Goal: Transaction & Acquisition: Purchase product/service

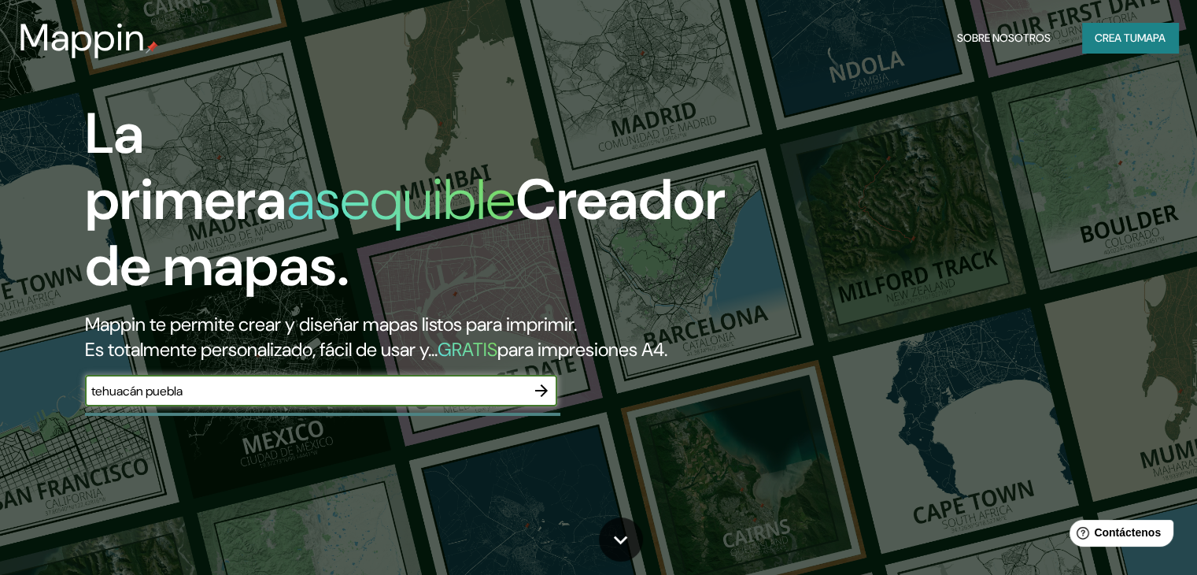
type input "tehuacán puebla"
click at [549, 400] on icon "button" at bounding box center [541, 390] width 19 height 19
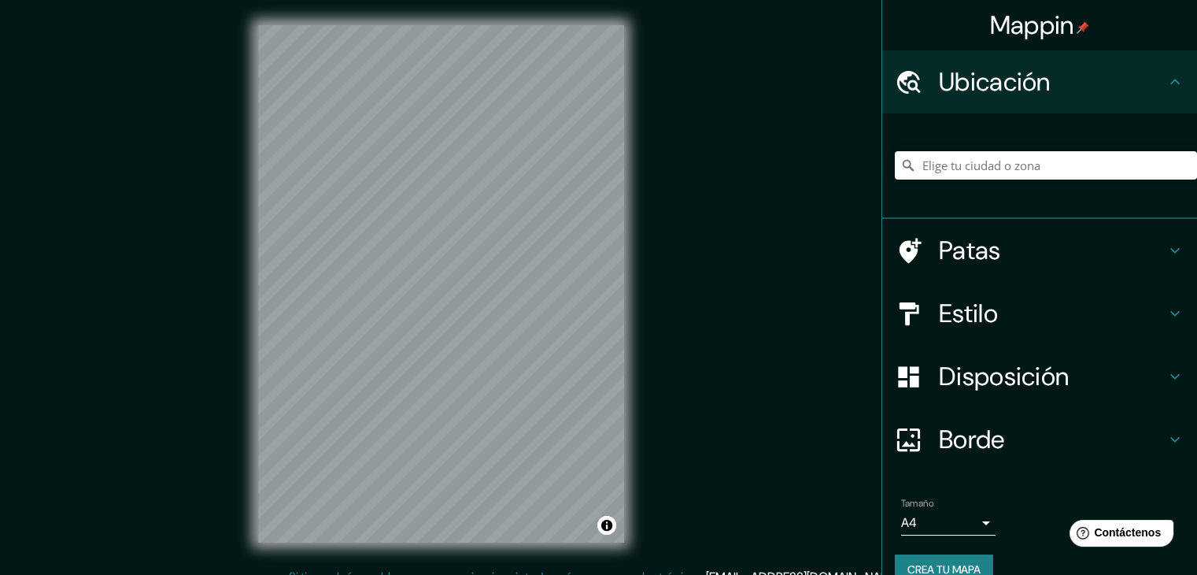
click at [907, 76] on icon at bounding box center [909, 82] width 28 height 28
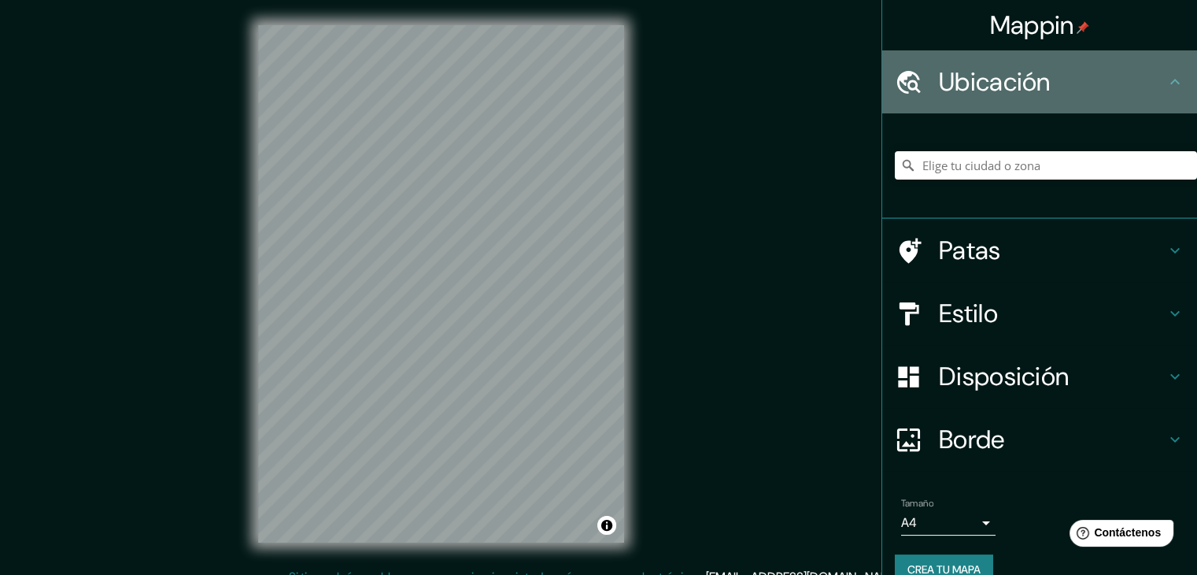
click at [939, 80] on font "Ubicación" at bounding box center [995, 81] width 112 height 33
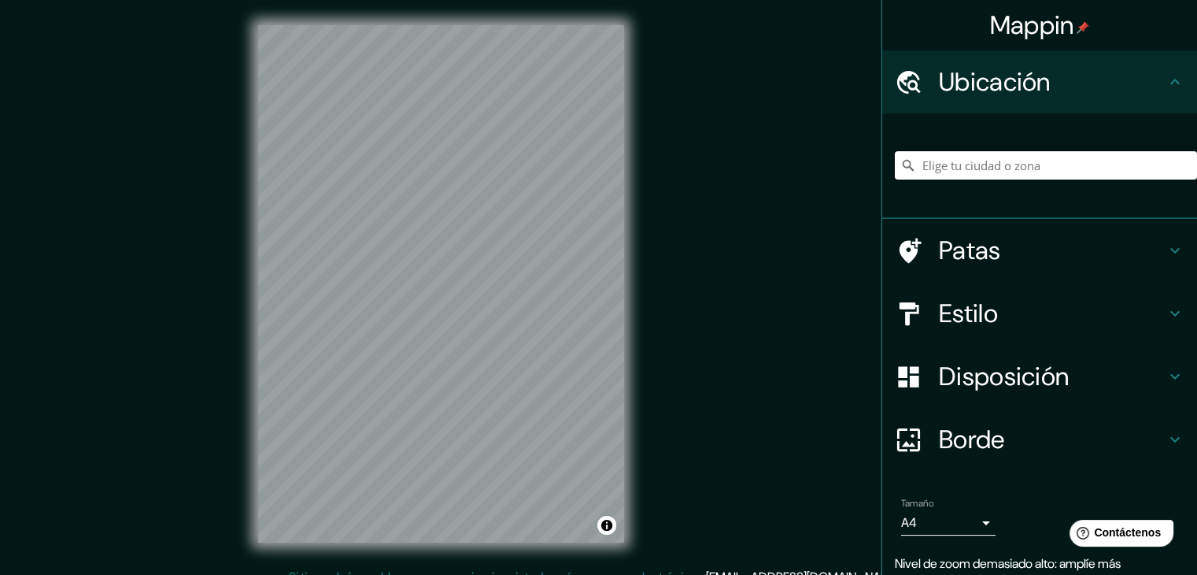
click at [1057, 169] on input "Elige tu ciudad o zona" at bounding box center [1046, 165] width 302 height 28
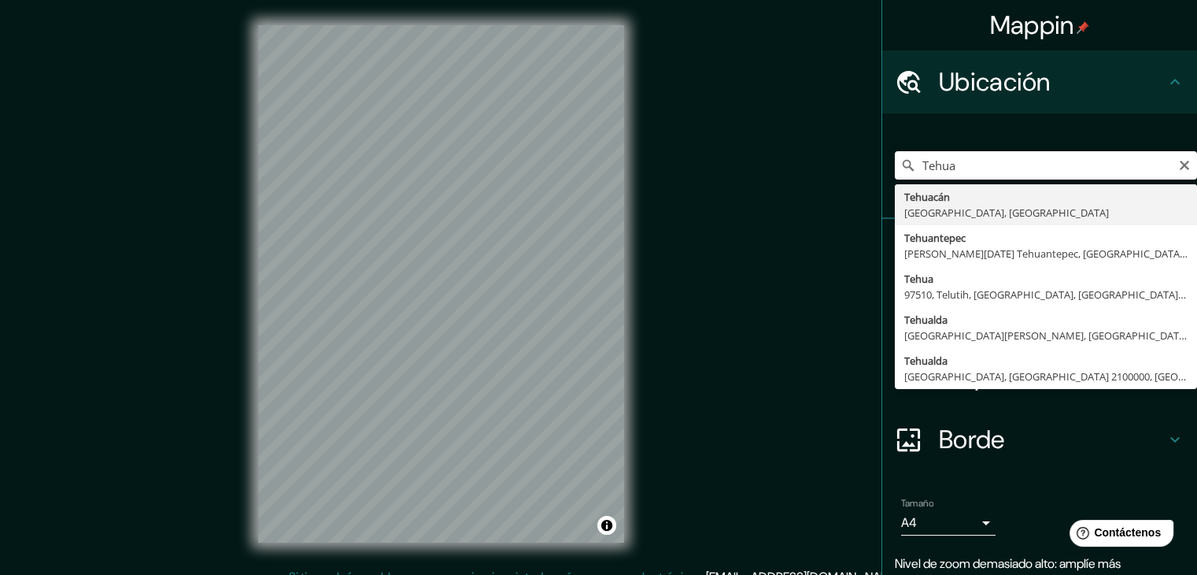
type input "[GEOGRAPHIC_DATA], [GEOGRAPHIC_DATA], [GEOGRAPHIC_DATA]"
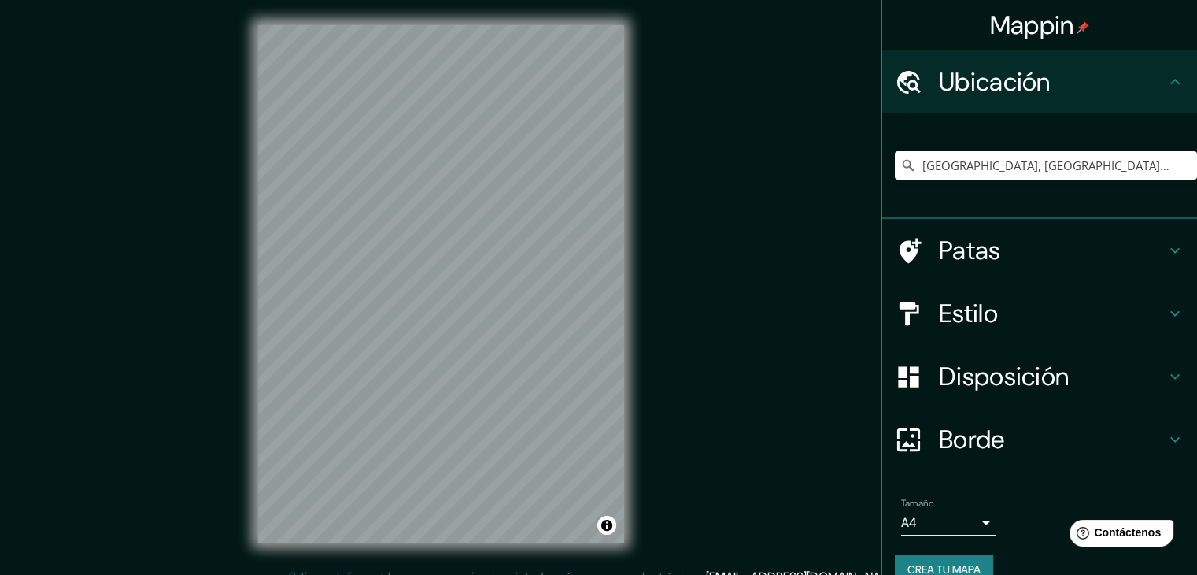
click at [1001, 319] on h4 "Estilo" at bounding box center [1052, 313] width 227 height 31
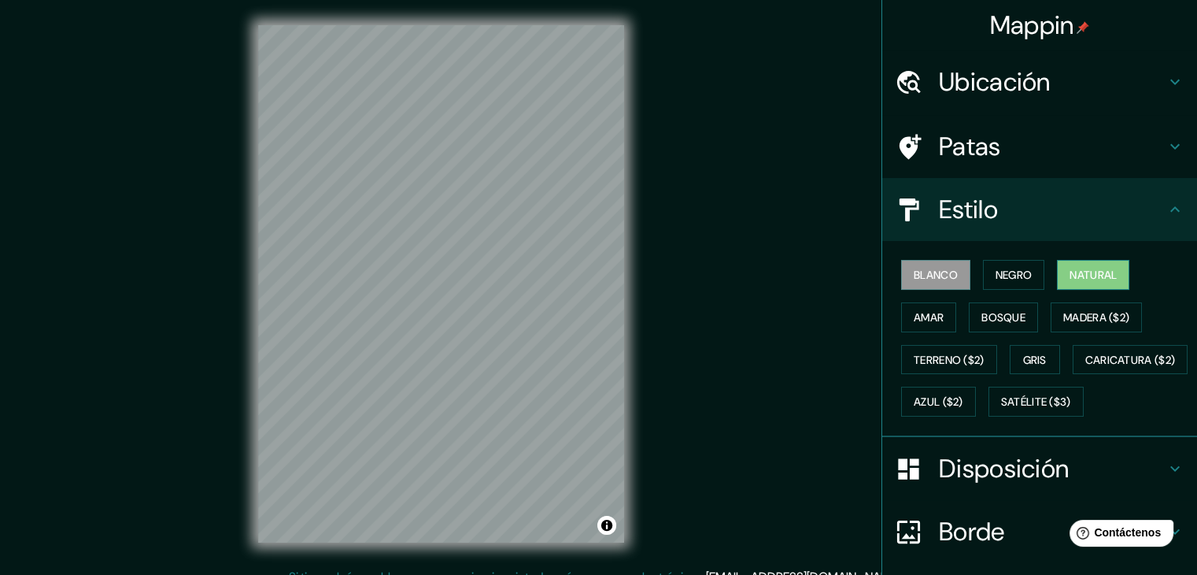
click at [1083, 265] on font "Natural" at bounding box center [1093, 275] width 47 height 20
click at [1023, 358] on font "Gris" at bounding box center [1035, 360] width 24 height 14
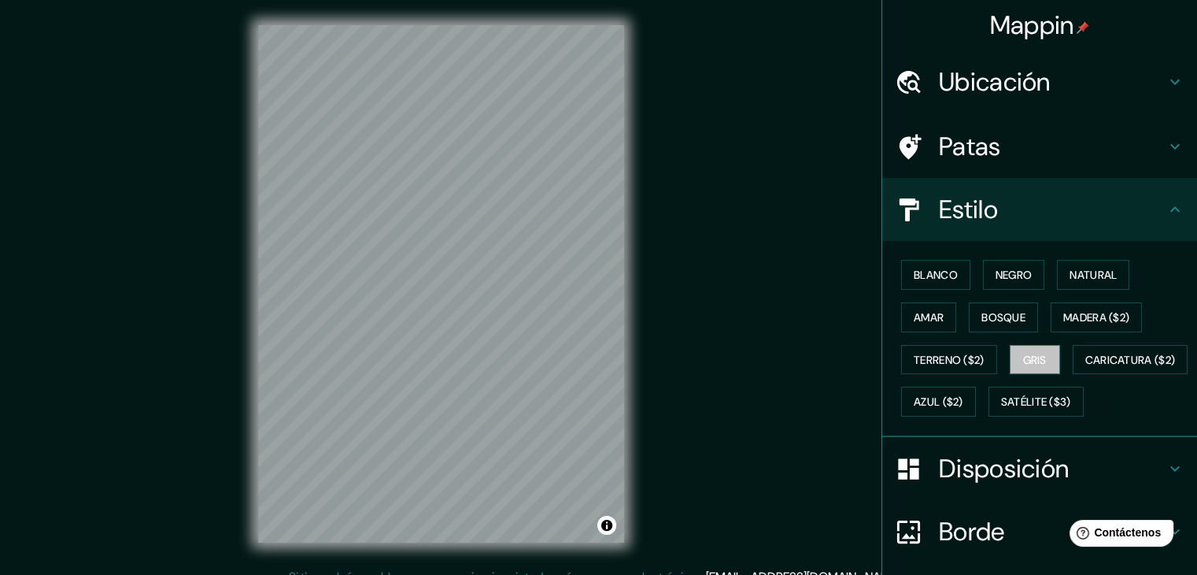
click at [1023, 358] on font "Gris" at bounding box center [1035, 360] width 24 height 14
click at [926, 272] on font "Blanco" at bounding box center [936, 275] width 44 height 14
click at [996, 281] on font "Negro" at bounding box center [1014, 275] width 37 height 14
click at [1070, 268] on font "Natural" at bounding box center [1093, 275] width 47 height 14
click at [914, 318] on font "Amar" at bounding box center [929, 317] width 30 height 14
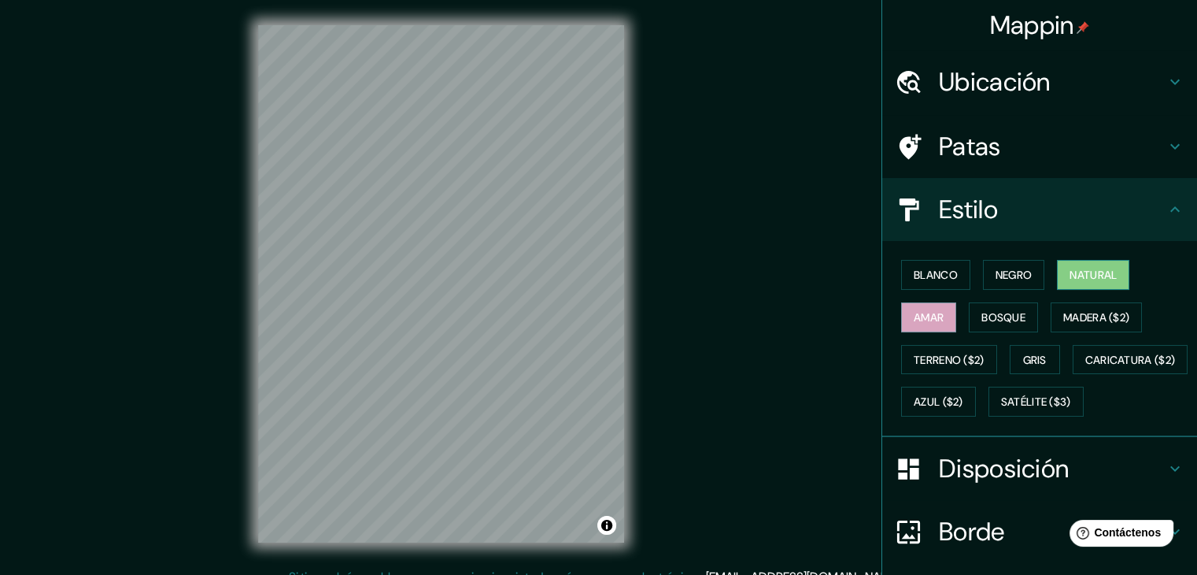
click at [1089, 268] on font "Natural" at bounding box center [1093, 275] width 47 height 14
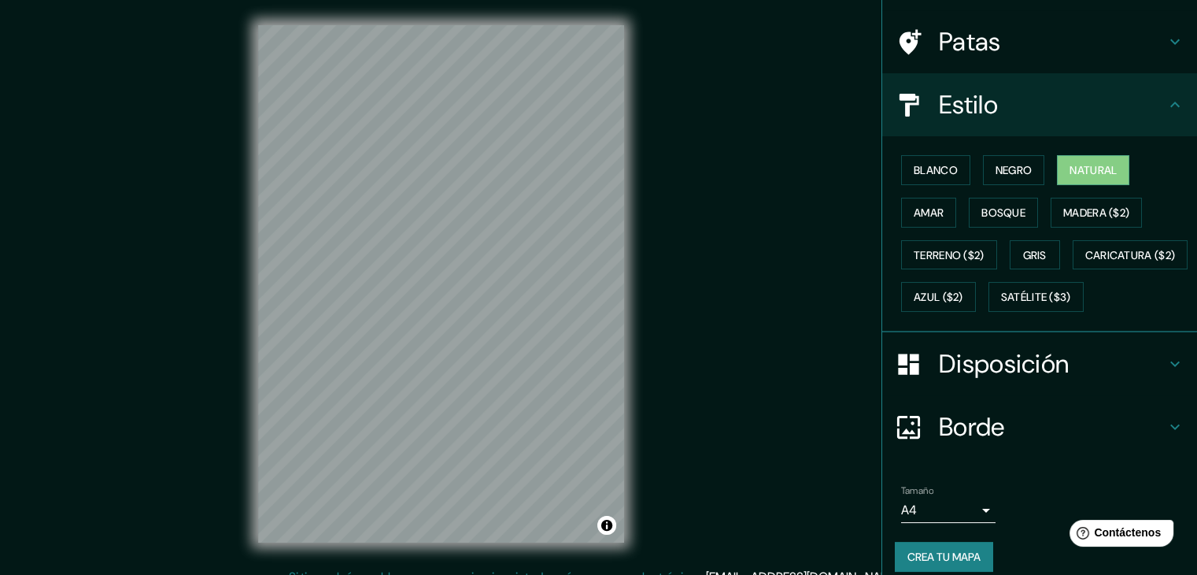
click at [1053, 380] on font "Disposición" at bounding box center [1004, 363] width 130 height 33
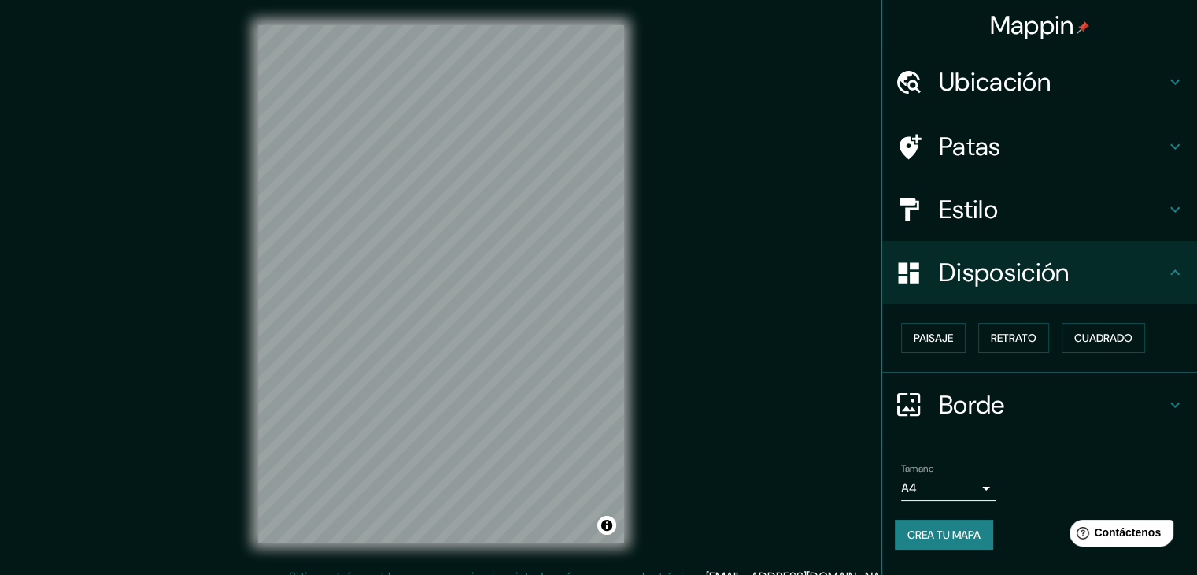
click at [1061, 284] on font "Disposición" at bounding box center [1004, 272] width 130 height 33
click at [1042, 161] on h4 "Patas" at bounding box center [1052, 146] width 227 height 31
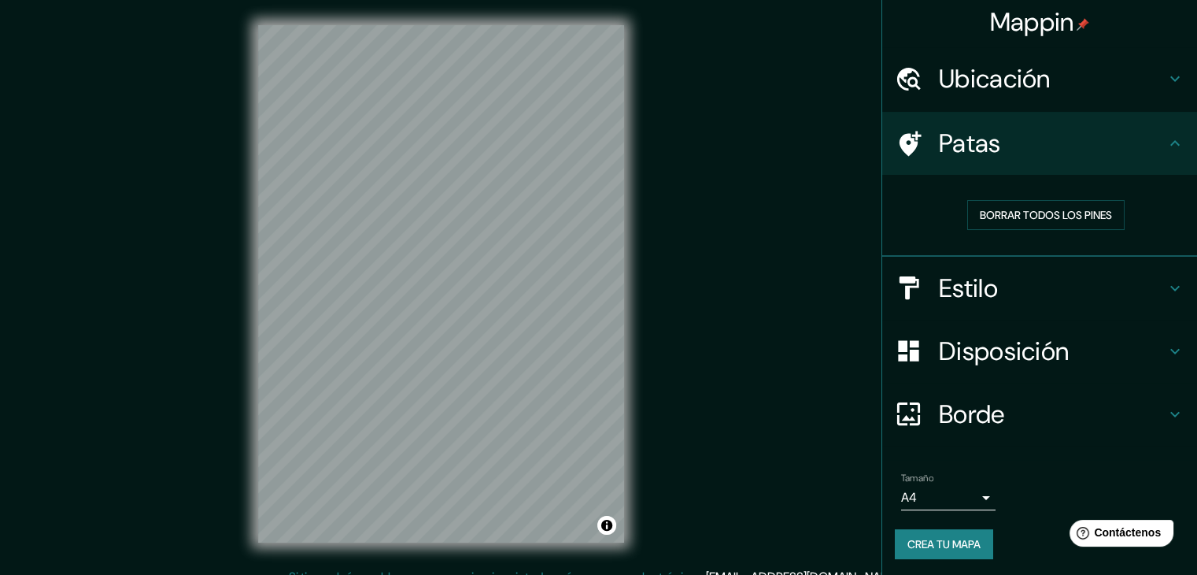
scroll to position [4, 0]
click at [457, 337] on div at bounding box center [456, 333] width 13 height 13
click at [457, 333] on div at bounding box center [456, 338] width 13 height 13
click at [455, 338] on div at bounding box center [458, 341] width 13 height 13
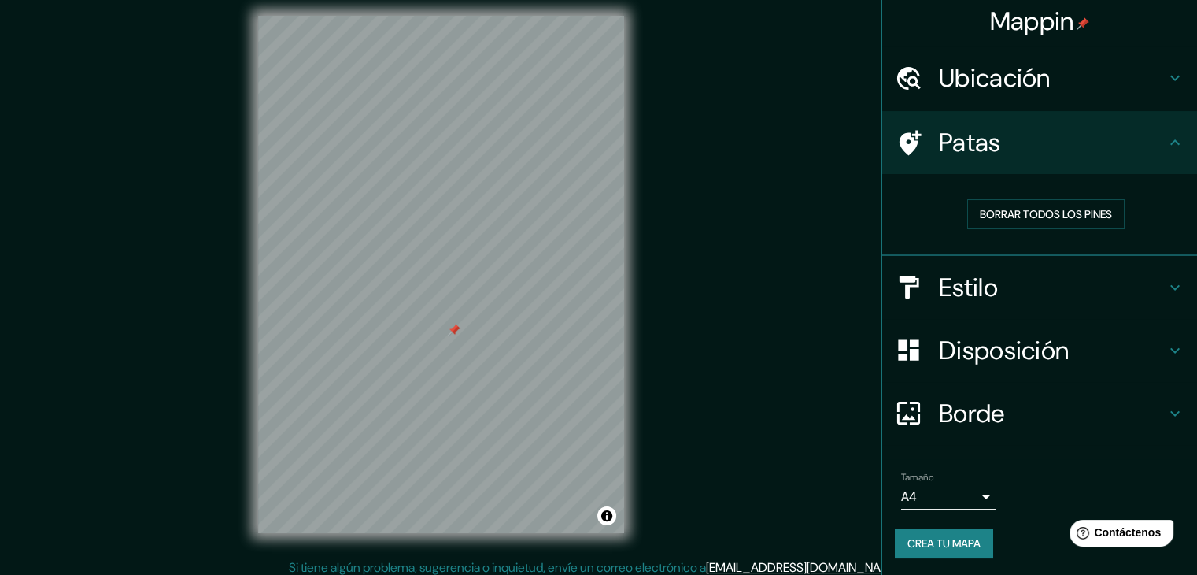
scroll to position [18, 0]
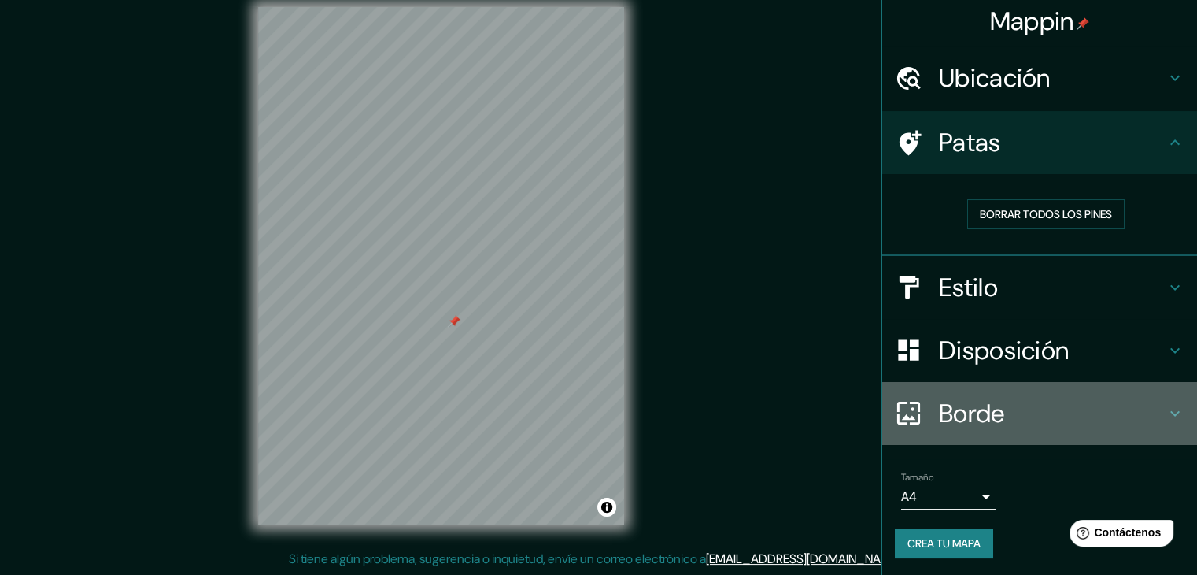
click at [1064, 400] on h4 "Borde" at bounding box center [1052, 413] width 227 height 31
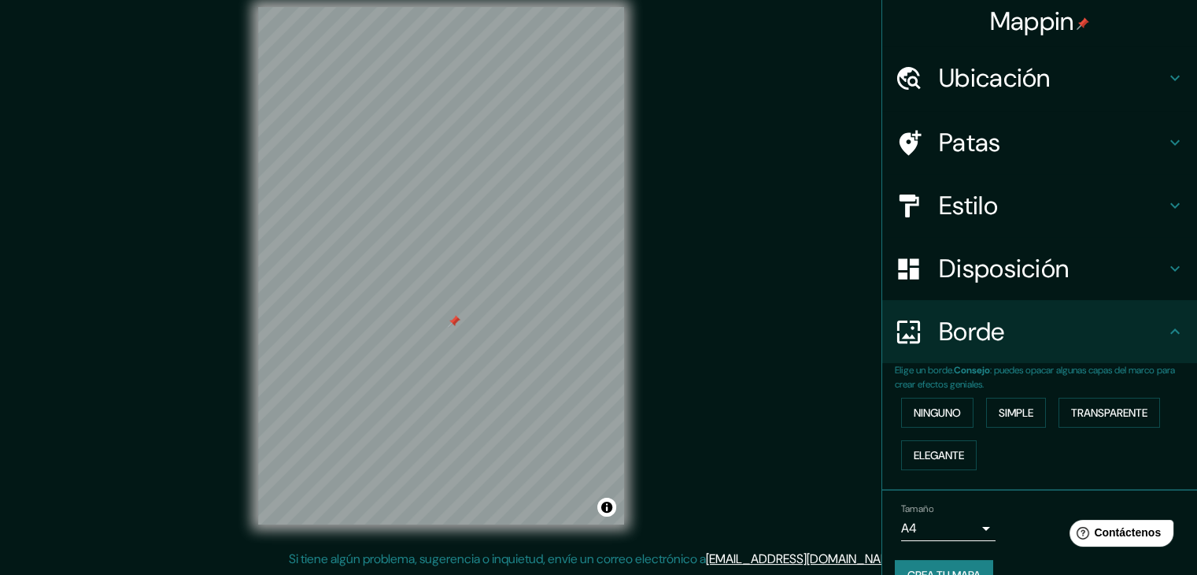
click at [1033, 334] on h4 "Borde" at bounding box center [1052, 331] width 227 height 31
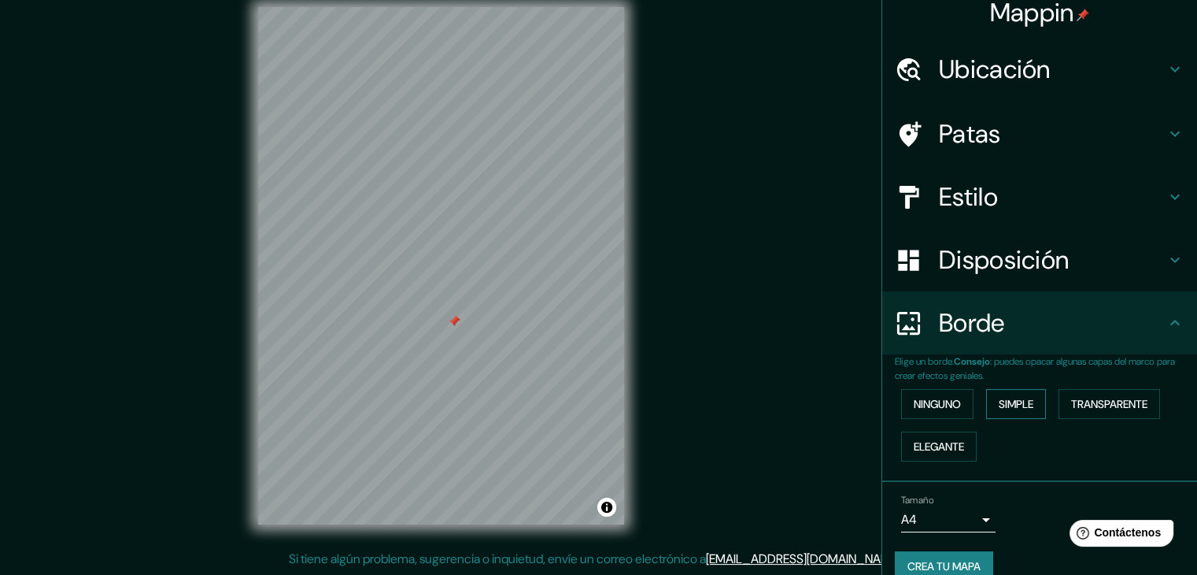
scroll to position [35, 0]
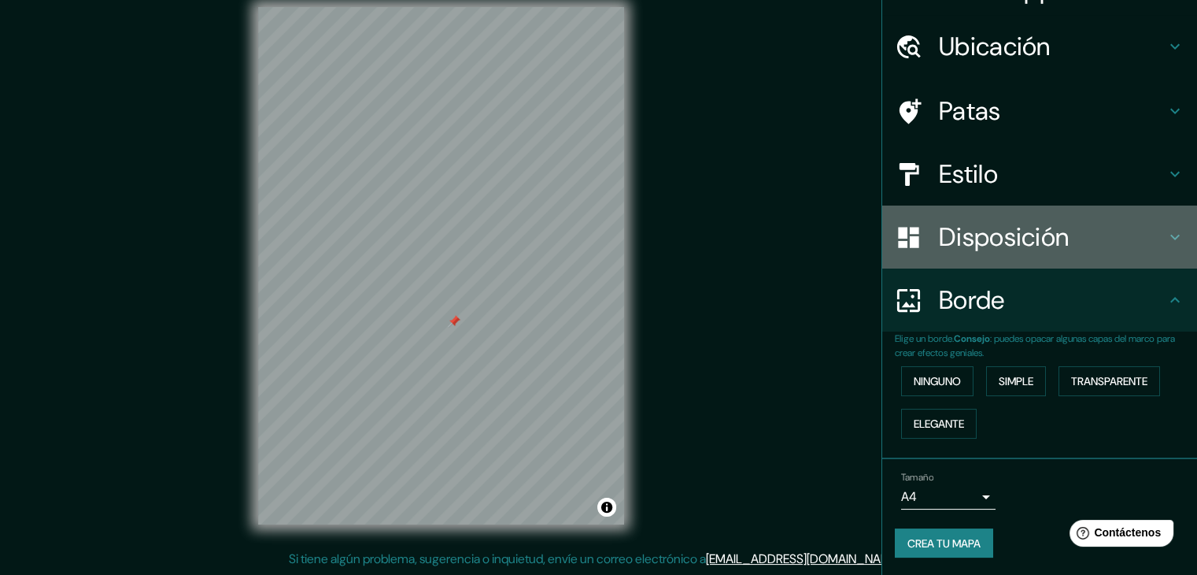
click at [993, 228] on font "Disposición" at bounding box center [1004, 236] width 130 height 33
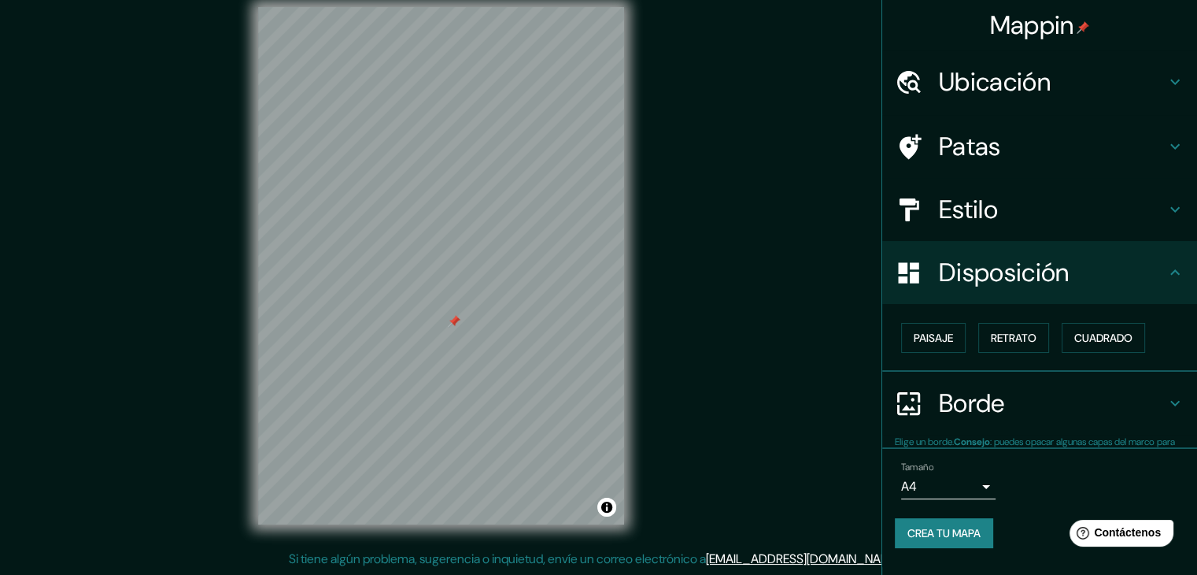
scroll to position [0, 0]
click at [955, 338] on button "Paisaje" at bounding box center [933, 338] width 65 height 30
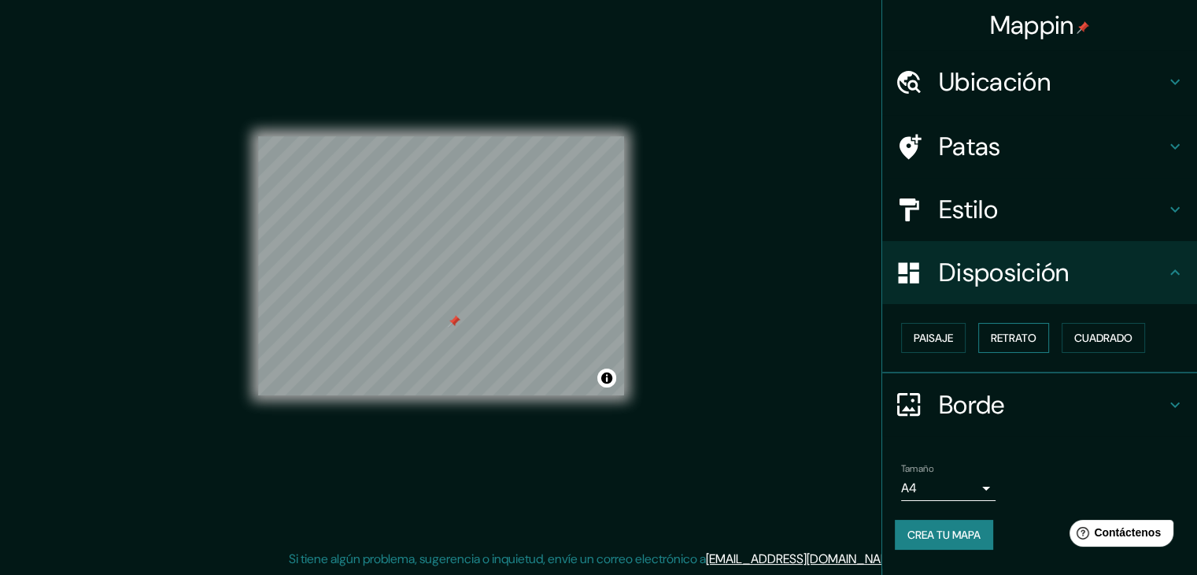
click at [997, 342] on font "Retrato" at bounding box center [1014, 338] width 46 height 14
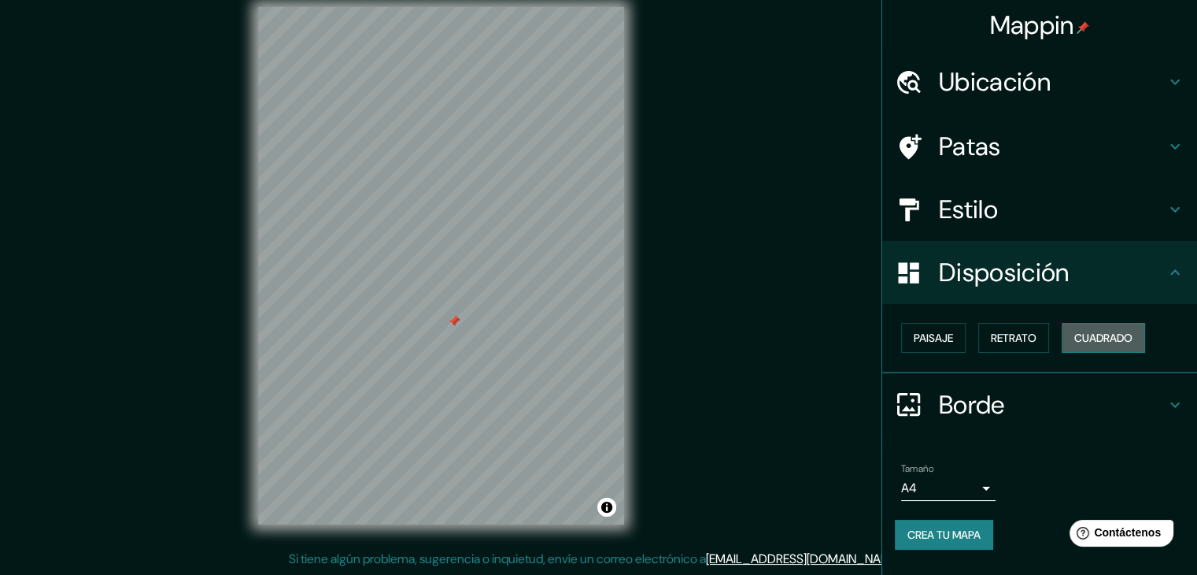
click at [1086, 344] on font "Cuadrado" at bounding box center [1104, 338] width 58 height 20
